Goal: Use online tool/utility: Utilize a website feature to perform a specific function

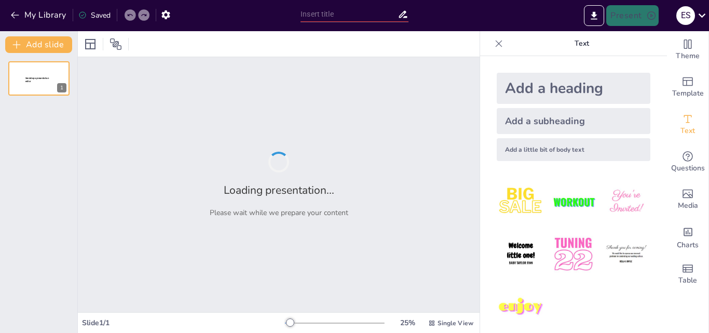
type input "Imported PREDEFENSA_TESIS_ESTALIN_SANCHEZ_VISUAL.pptx"
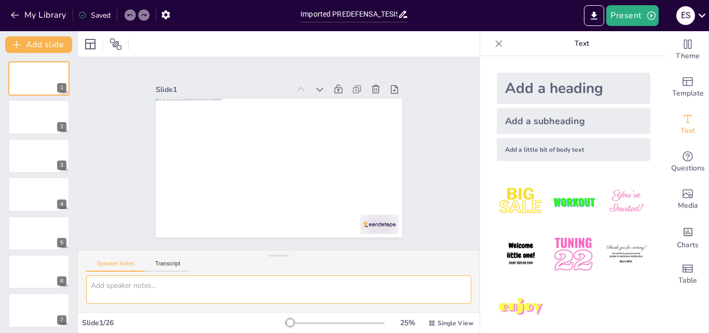
click at [152, 287] on textarea at bounding box center [278, 289] width 385 height 29
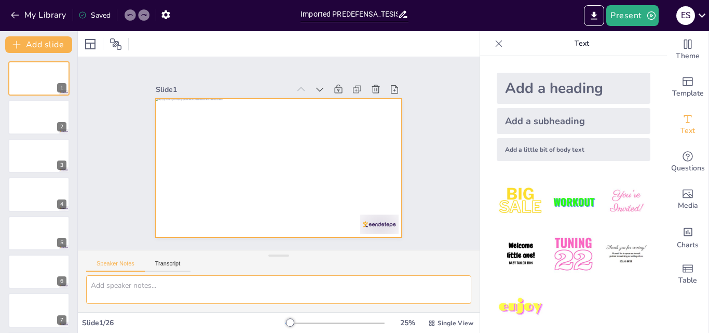
paste textarea "ACTÚA COMO UN EXPERTO EN ELBORACIÓN DE DIAPOSITIVAS CON MÁS DE 30 AÑOS DE EXPER…"
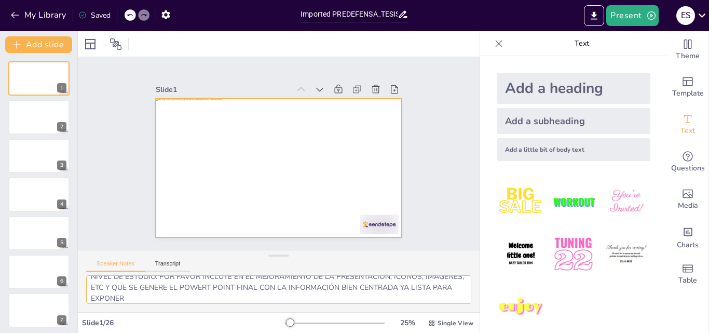
scroll to position [85, 0]
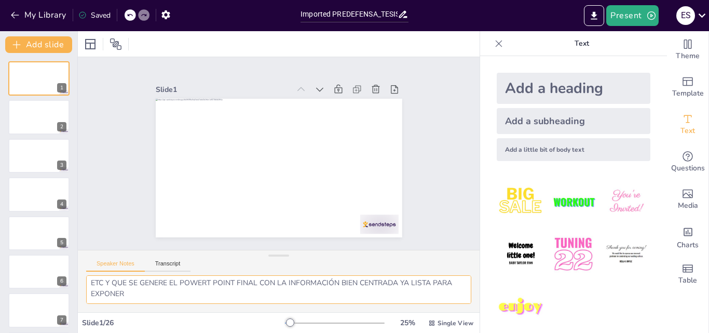
type textarea "ACTÚA COMO UN EXPERTO EN ELBORACIÓN DE DIAPOSITIVAS CON MÁS DE 30 AÑOS DE EXPER…"
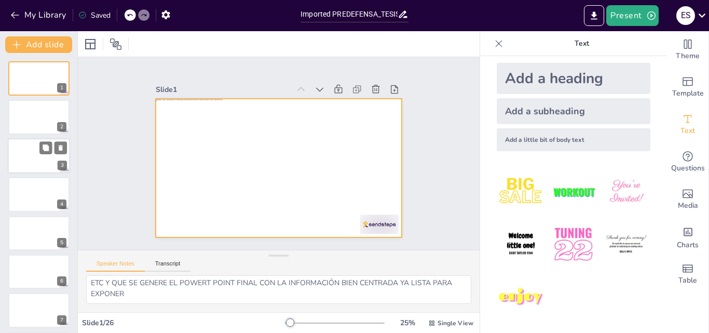
click at [50, 162] on div at bounding box center [39, 155] width 62 height 35
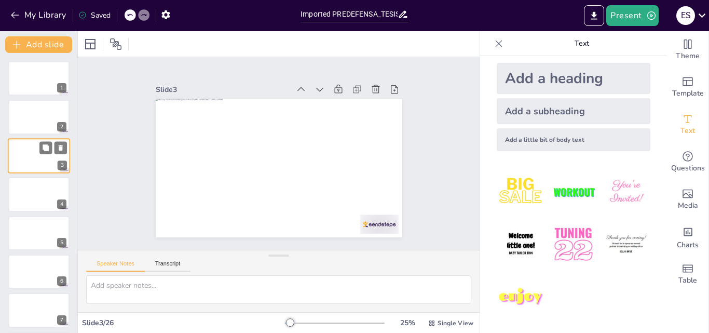
scroll to position [0, 0]
drag, startPoint x: 655, startPoint y: 179, endPoint x: 653, endPoint y: 219, distance: 40.0
click at [39, 237] on div at bounding box center [39, 233] width 62 height 35
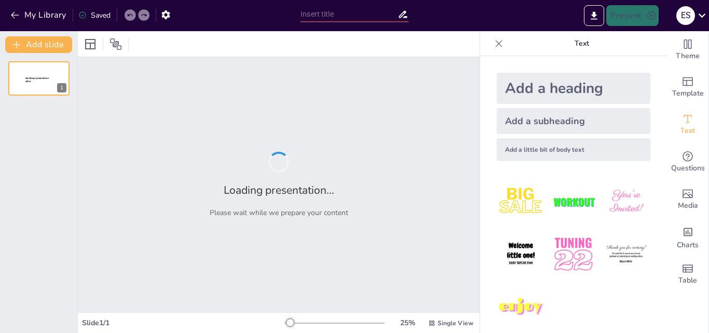
type input "Impacto del Síndrome de [MEDICAL_DATA] en el Desempeño Laboral de los Trabajado…"
